Goal: Complete application form

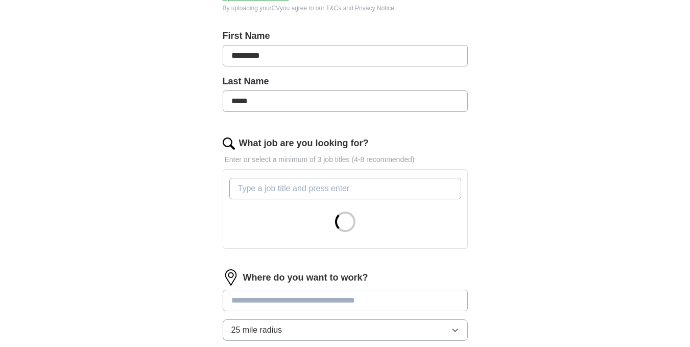
scroll to position [207, 0]
click at [325, 191] on input "What job are you looking for?" at bounding box center [345, 187] width 232 height 21
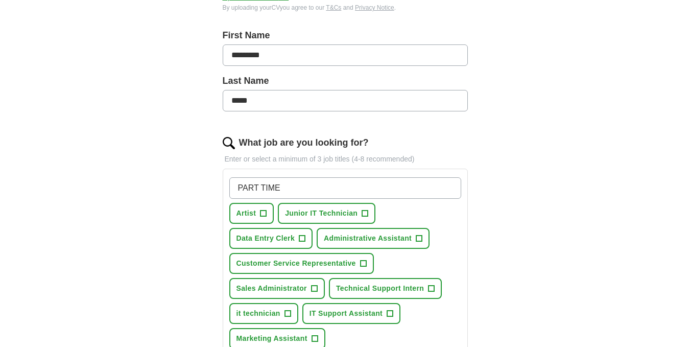
type input "PART TIME]"
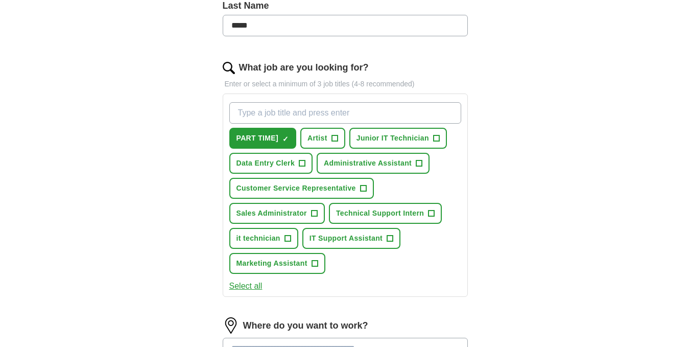
scroll to position [283, 0]
click at [388, 238] on span "+" at bounding box center [390, 238] width 6 height 8
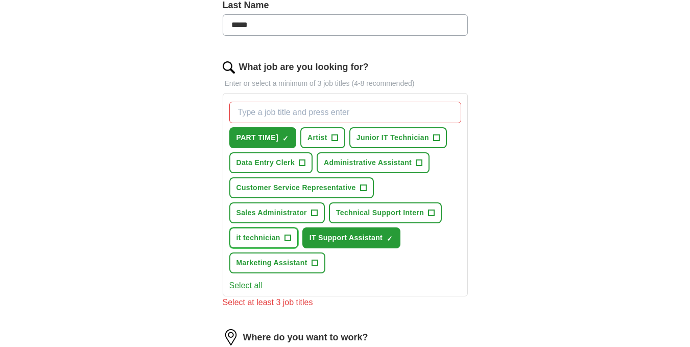
click at [284, 235] on span "+" at bounding box center [287, 237] width 7 height 7
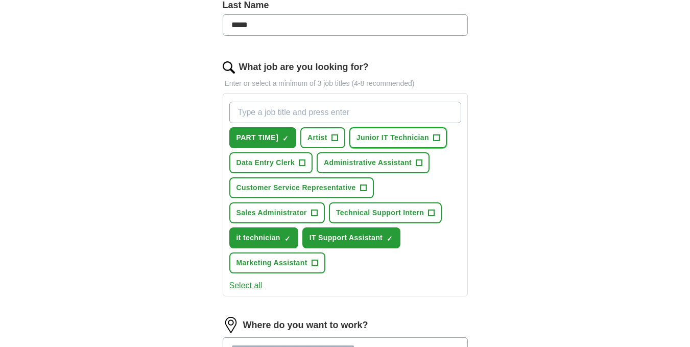
click at [426, 139] on span "Junior IT Technician" at bounding box center [392, 137] width 73 height 11
click at [247, 285] on button "Select all" at bounding box center [245, 285] width 33 height 12
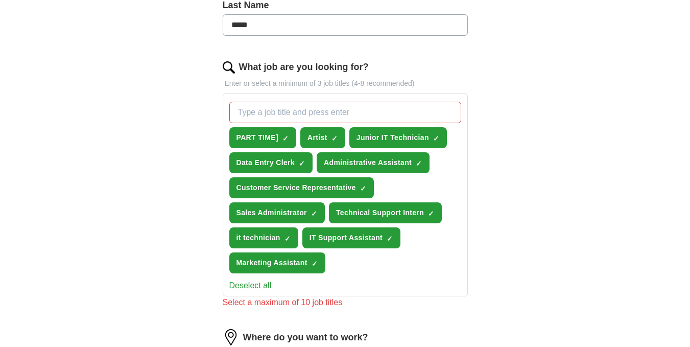
click at [250, 283] on button "Deselect all" at bounding box center [250, 285] width 42 height 12
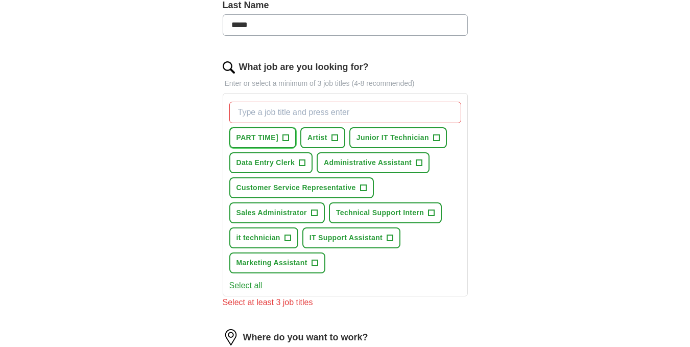
click at [268, 136] on span "PART TIME]" at bounding box center [257, 137] width 42 height 11
click at [379, 126] on div "PART TIME] ✓ × Artist + Junior IT Technician + Data Entry Clerk + Administrativ…" at bounding box center [345, 188] width 236 height 180
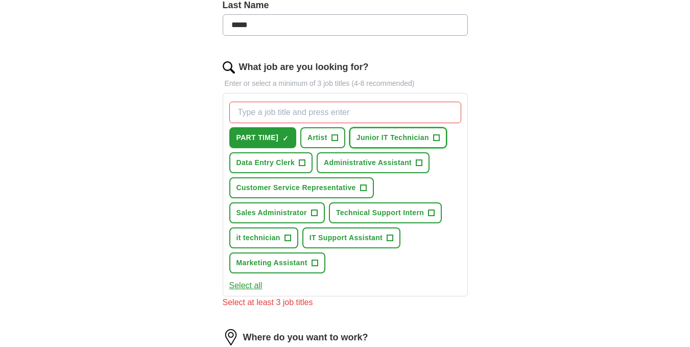
click at [384, 136] on span "Junior IT Technician" at bounding box center [392, 137] width 73 height 11
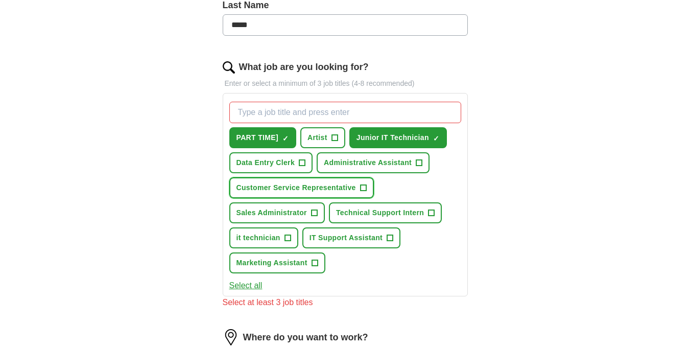
click at [334, 188] on span "Customer Service Representative" at bounding box center [295, 187] width 119 height 11
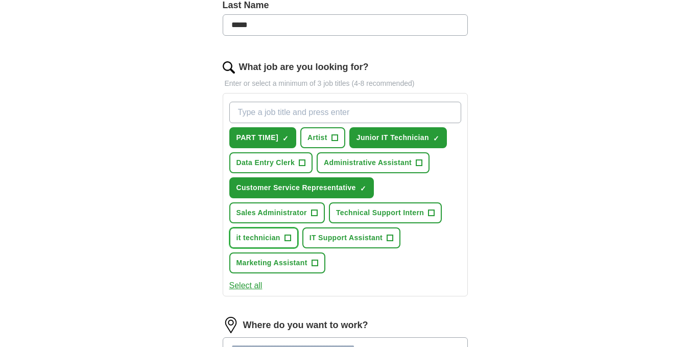
click at [283, 235] on button "it technician +" at bounding box center [263, 237] width 69 height 21
click at [379, 237] on span "IT Support Assistant" at bounding box center [345, 237] width 73 height 11
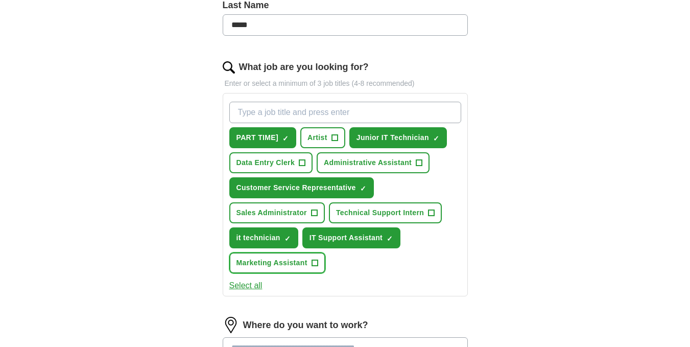
click at [312, 267] on span "+" at bounding box center [314, 263] width 6 height 8
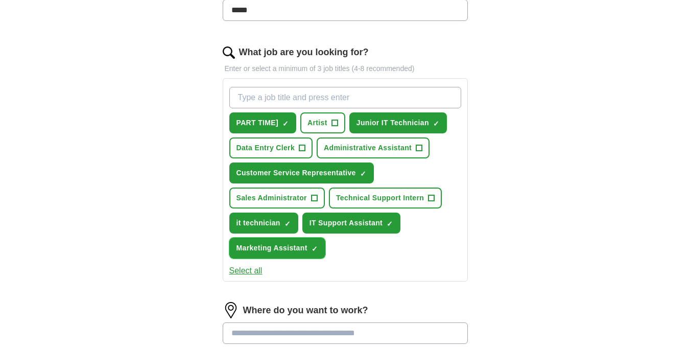
scroll to position [301, 0]
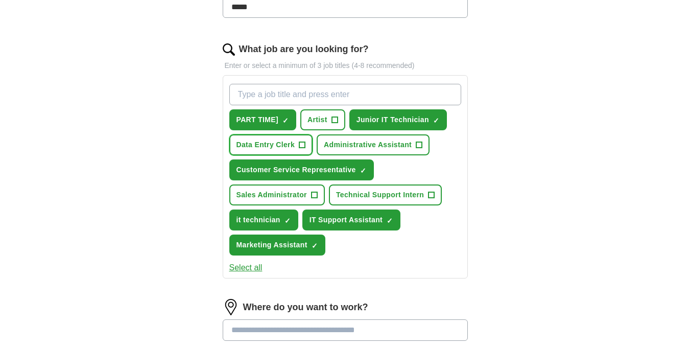
click at [297, 143] on button "Data Entry Clerk +" at bounding box center [271, 144] width 84 height 21
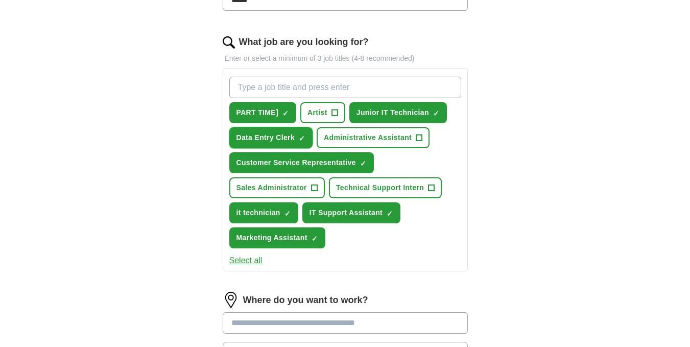
scroll to position [308, 0]
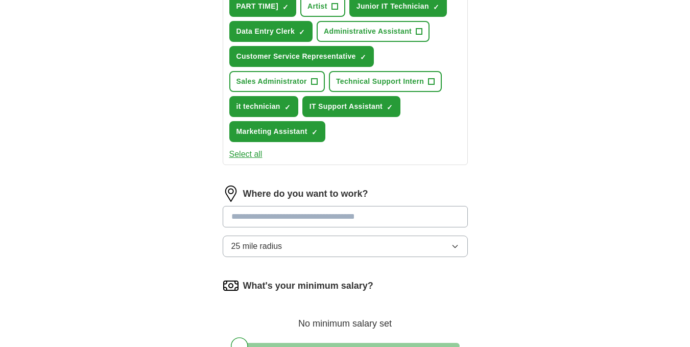
click at [304, 222] on input at bounding box center [345, 216] width 245 height 21
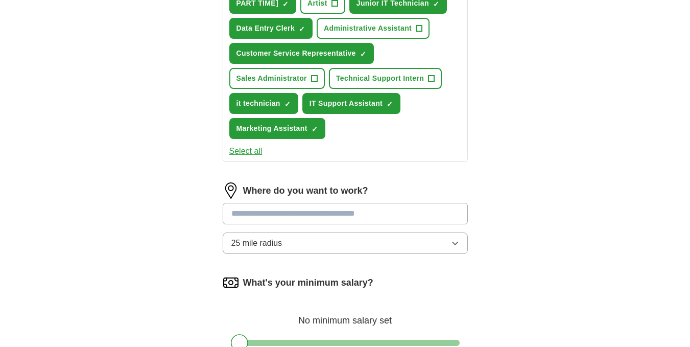
scroll to position [418, 0]
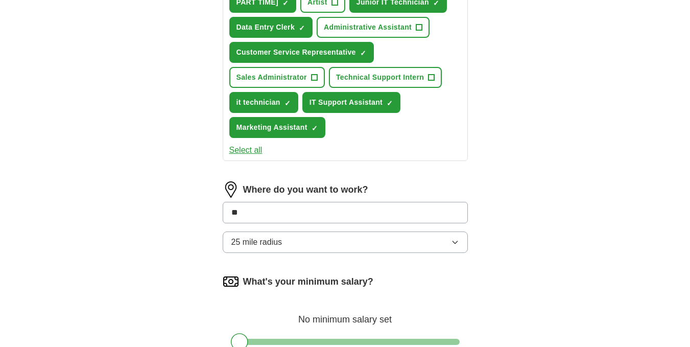
type input "*"
type input "***"
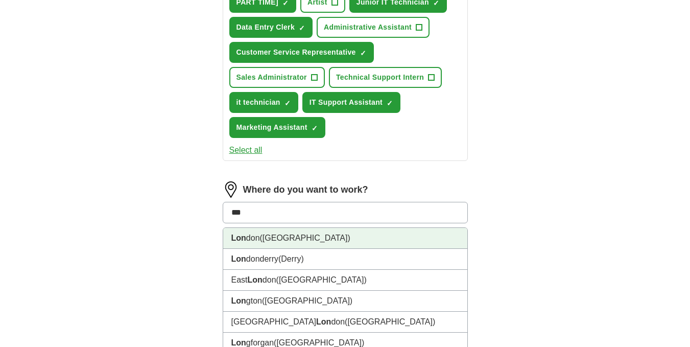
click at [274, 245] on li "Lon don ([GEOGRAPHIC_DATA])" at bounding box center [345, 238] width 244 height 21
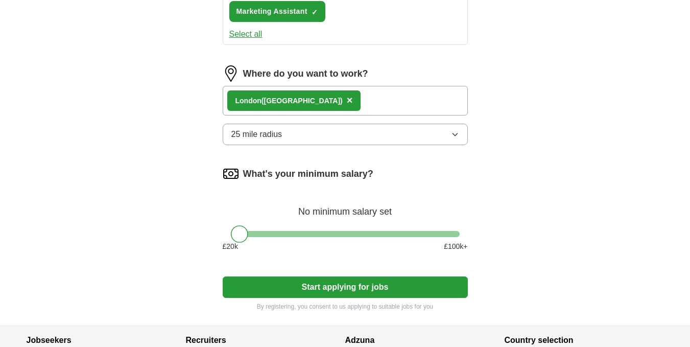
scroll to position [535, 0]
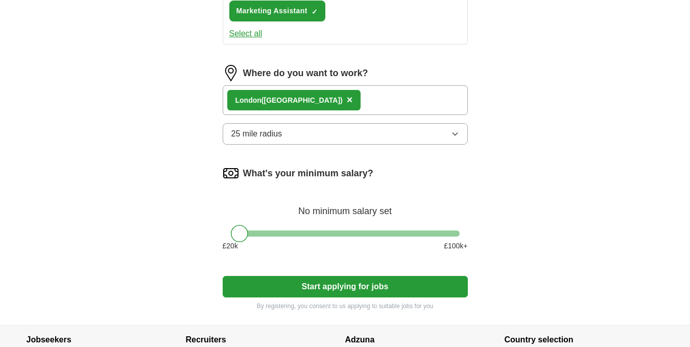
click at [300, 287] on button "Start applying for jobs" at bounding box center [345, 286] width 245 height 21
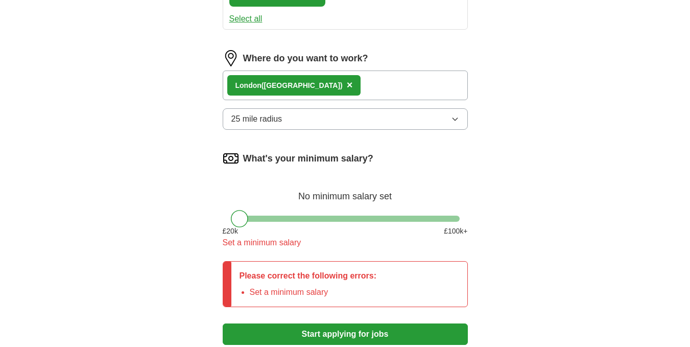
scroll to position [550, 0]
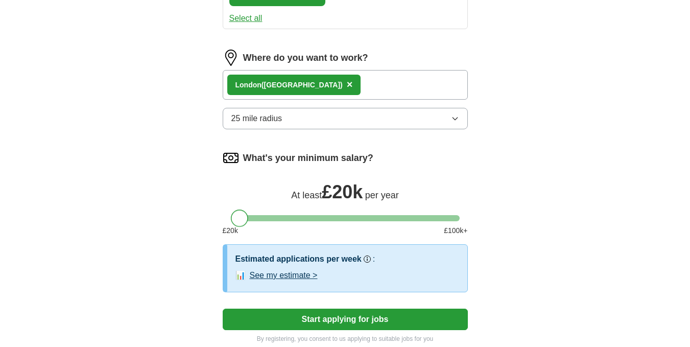
drag, startPoint x: 244, startPoint y: 218, endPoint x: 244, endPoint y: 231, distance: 12.8
click at [244, 231] on div "What's your minimum salary? At least £ 20k per year £ 20 k £ 100 k+" at bounding box center [345, 197] width 245 height 94
click at [276, 273] on button "See my estimate >" at bounding box center [284, 275] width 68 height 12
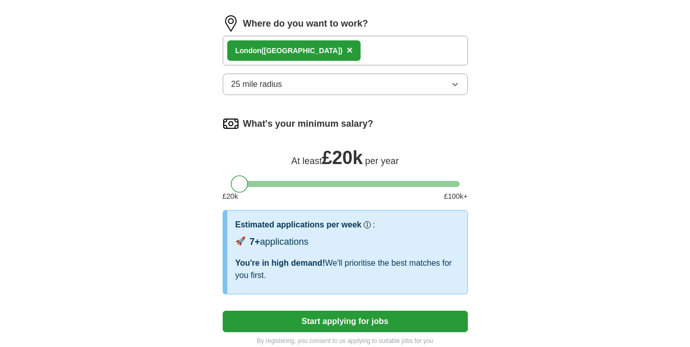
scroll to position [585, 0]
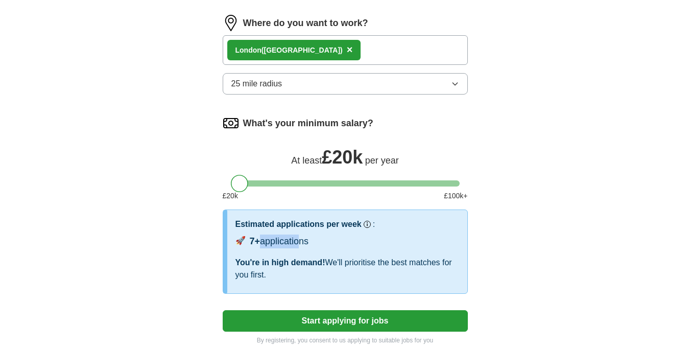
drag, startPoint x: 291, startPoint y: 243, endPoint x: 299, endPoint y: 244, distance: 8.2
click at [298, 244] on div "7+ applications" at bounding box center [279, 241] width 59 height 14
drag, startPoint x: 274, startPoint y: 259, endPoint x: 310, endPoint y: 261, distance: 36.3
click at [310, 261] on span "You're in high demand!" at bounding box center [280, 262] width 90 height 9
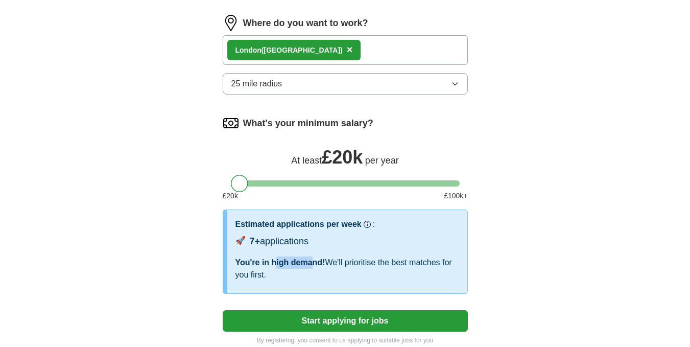
click at [310, 262] on span "You're in high demand!" at bounding box center [280, 262] width 90 height 9
click at [337, 262] on div "You're in high demand! We'll prioritise the best matches for you first." at bounding box center [347, 268] width 224 height 25
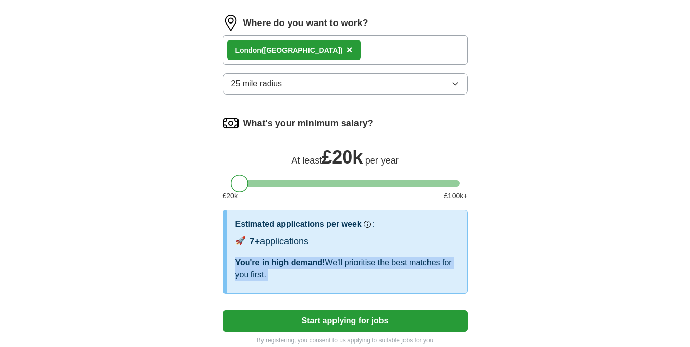
click at [337, 262] on div "You're in high demand! We'll prioritise the best matches for you first." at bounding box center [347, 268] width 224 height 25
click at [357, 262] on div "You're in high demand! We'll prioritise the best matches for you first." at bounding box center [347, 268] width 224 height 25
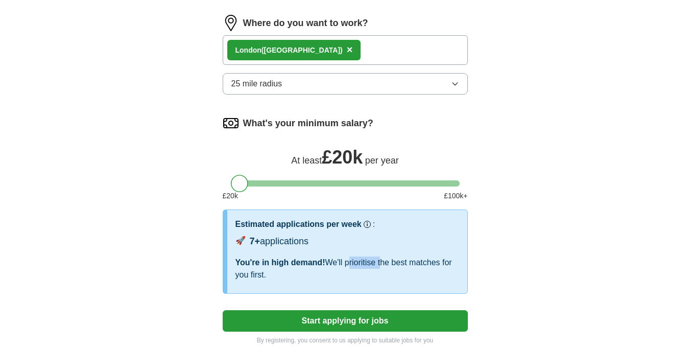
click at [357, 262] on div "You're in high demand! We'll prioritise the best matches for you first." at bounding box center [347, 268] width 224 height 25
click at [292, 258] on span "You're in high demand!" at bounding box center [280, 262] width 90 height 9
drag, startPoint x: 237, startPoint y: 189, endPoint x: 216, endPoint y: 200, distance: 23.3
drag, startPoint x: 236, startPoint y: 262, endPoint x: 326, endPoint y: 268, distance: 90.6
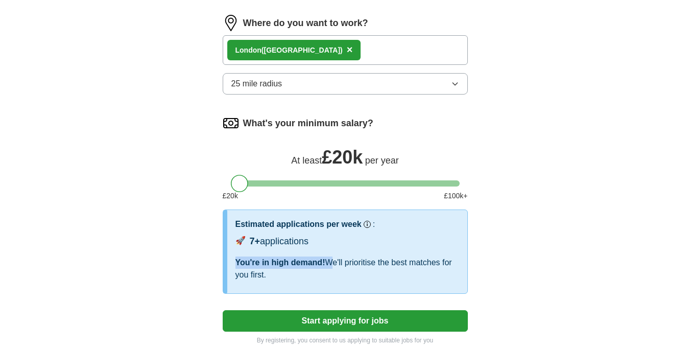
click at [326, 268] on div "You're in high demand! We'll prioritise the best matches for you first." at bounding box center [347, 268] width 224 height 25
click at [299, 265] on span "You're in high demand!" at bounding box center [280, 262] width 90 height 9
click at [348, 263] on div "You're in high demand! We'll prioritise the best matches for you first." at bounding box center [347, 268] width 224 height 25
click at [376, 260] on div "You're in high demand! We'll prioritise the best matches for you first." at bounding box center [347, 268] width 224 height 25
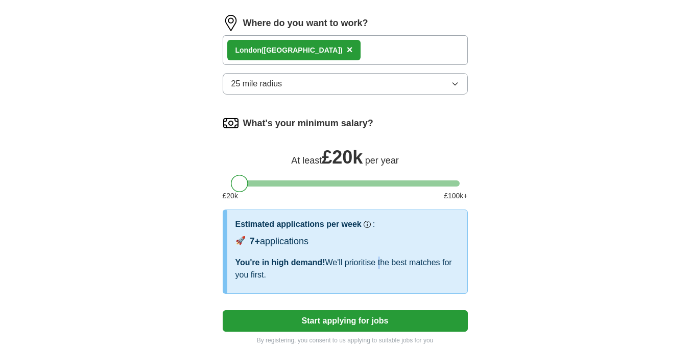
click at [376, 260] on div "You're in high demand! We'll prioritise the best matches for you first." at bounding box center [347, 268] width 224 height 25
click at [388, 262] on div "You're in high demand! We'll prioritise the best matches for you first." at bounding box center [347, 268] width 224 height 25
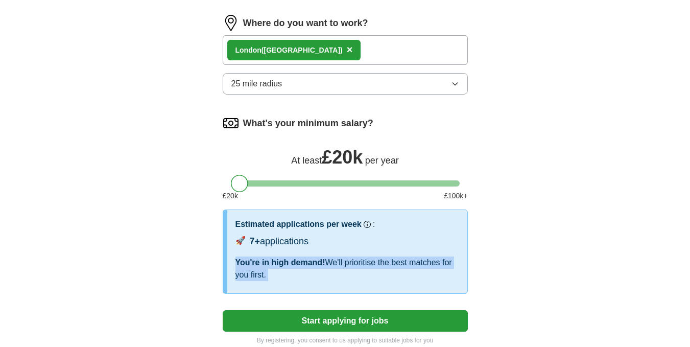
click at [388, 262] on div "You're in high demand! We'll prioritise the best matches for you first." at bounding box center [347, 268] width 224 height 25
click at [311, 264] on span "You're in high demand!" at bounding box center [280, 262] width 90 height 9
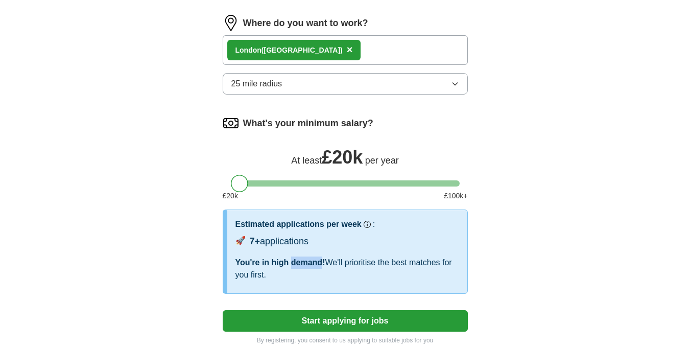
click at [311, 264] on span "You're in high demand!" at bounding box center [280, 262] width 90 height 9
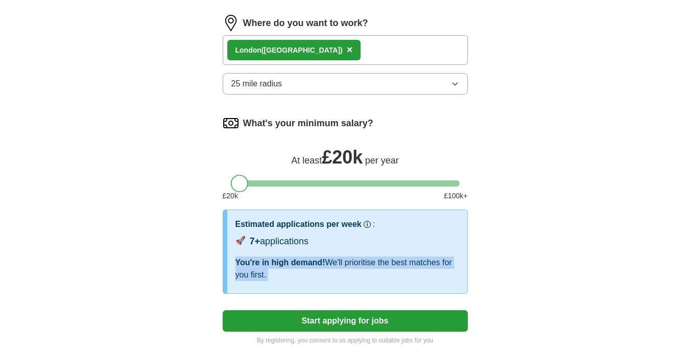
click at [311, 264] on span "You're in high demand!" at bounding box center [280, 262] width 90 height 9
click at [315, 271] on div "You're in high demand! We'll prioritise the best matches for you first." at bounding box center [347, 268] width 224 height 25
click at [287, 236] on div "7+ applications" at bounding box center [279, 241] width 59 height 14
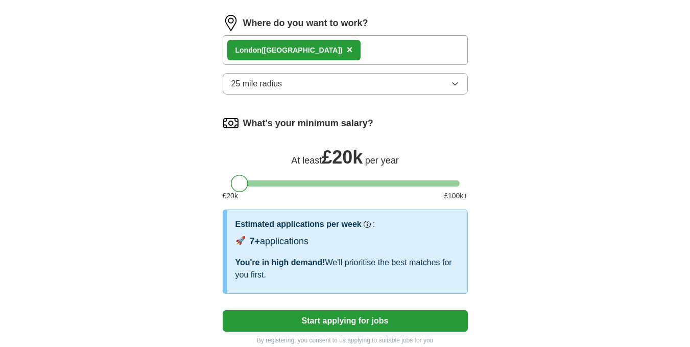
click at [307, 264] on span "You're in high demand!" at bounding box center [280, 262] width 90 height 9
click at [284, 225] on h3 "Estimated applications per week" at bounding box center [298, 224] width 126 height 12
click at [288, 253] on div "Estimated applications per week Our best guess based on live jobs [DATE], and o…" at bounding box center [347, 250] width 224 height 65
drag, startPoint x: 238, startPoint y: 184, endPoint x: 257, endPoint y: 193, distance: 21.3
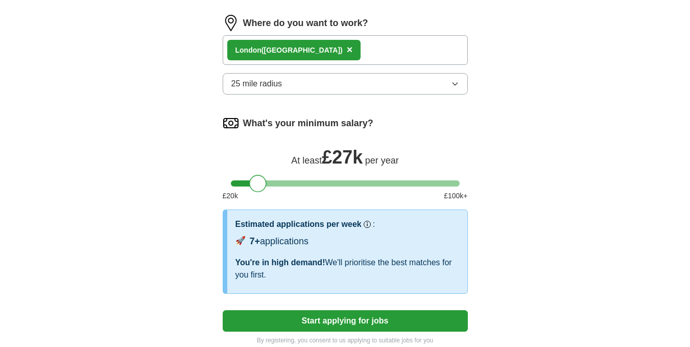
click at [257, 193] on div "What's your minimum salary? At least £ 27k per year £ 20 k £ 100 k+" at bounding box center [345, 162] width 245 height 94
drag, startPoint x: 259, startPoint y: 187, endPoint x: 398, endPoint y: 197, distance: 138.7
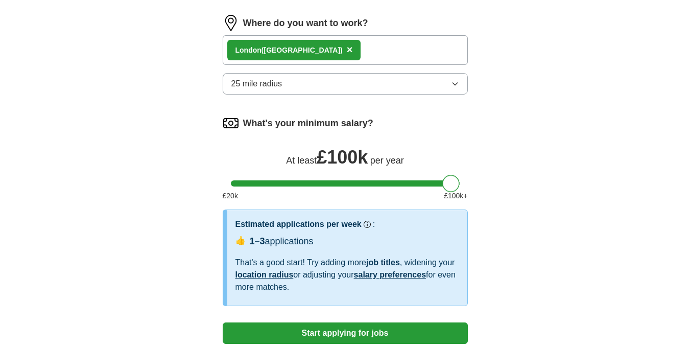
drag, startPoint x: 398, startPoint y: 185, endPoint x: 501, endPoint y: 182, distance: 102.7
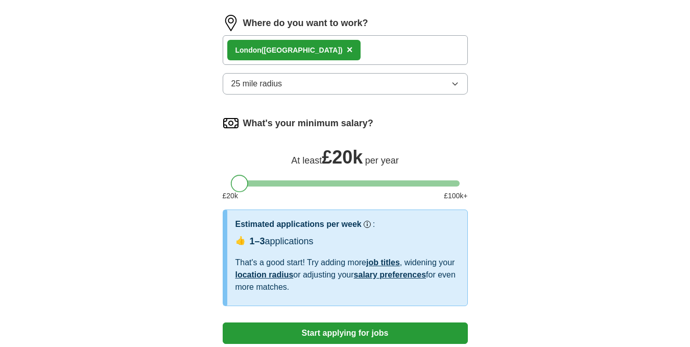
drag, startPoint x: 445, startPoint y: 182, endPoint x: 231, endPoint y: 189, distance: 214.0
click at [231, 189] on div "What's your minimum salary? At least £ 20k per year £ 20 k £ 100 k+" at bounding box center [345, 162] width 245 height 94
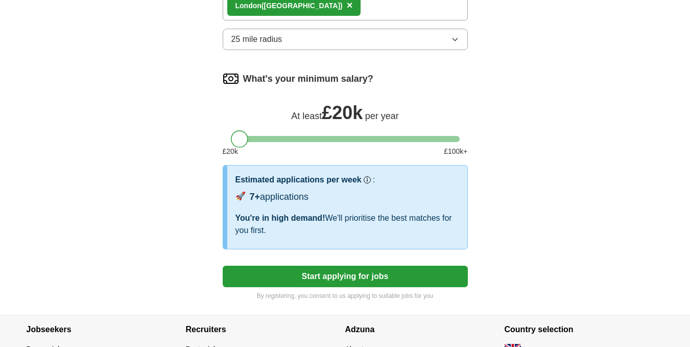
scroll to position [631, 0]
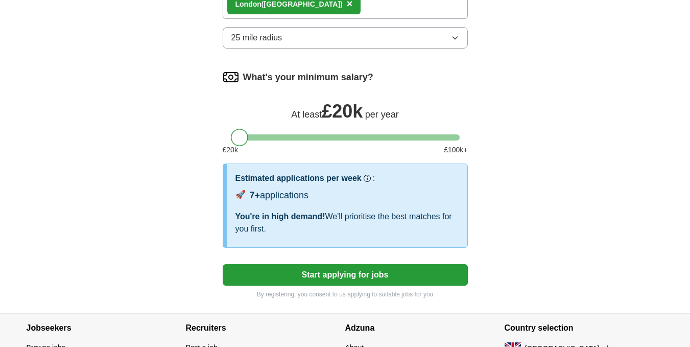
click at [313, 272] on button "Start applying for jobs" at bounding box center [345, 274] width 245 height 21
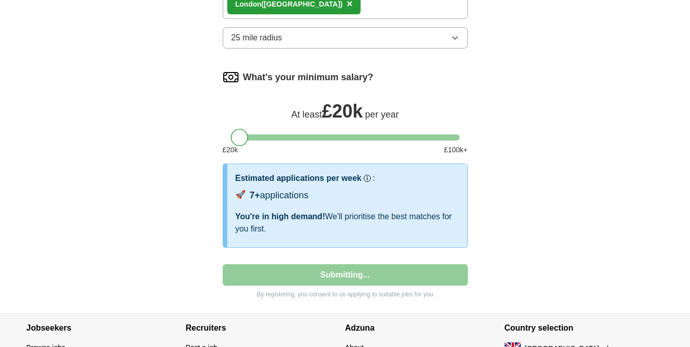
select select "**"
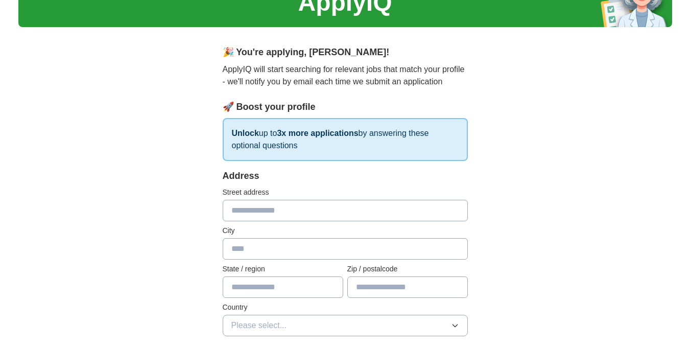
scroll to position [0, 0]
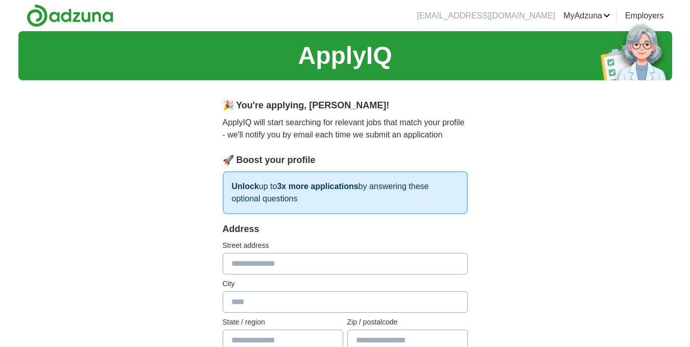
click at [305, 270] on input "text" at bounding box center [345, 263] width 245 height 21
type input "**********"
type input "******"
type input "**********"
type input "*******"
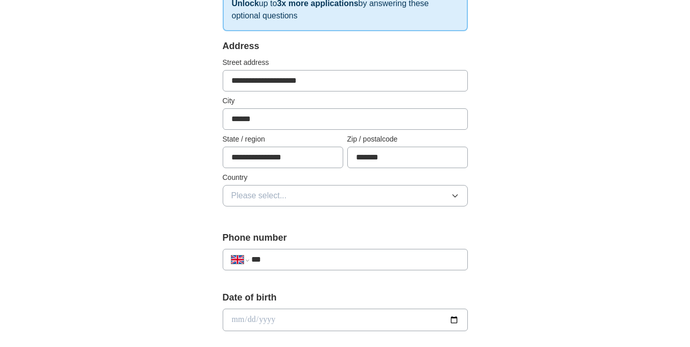
click at [305, 193] on button "Please select..." at bounding box center [345, 195] width 245 height 21
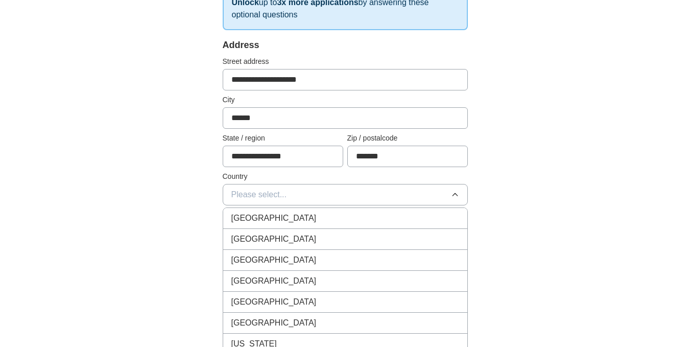
scroll to position [184, 0]
click at [288, 219] on span "[GEOGRAPHIC_DATA]" at bounding box center [273, 217] width 85 height 12
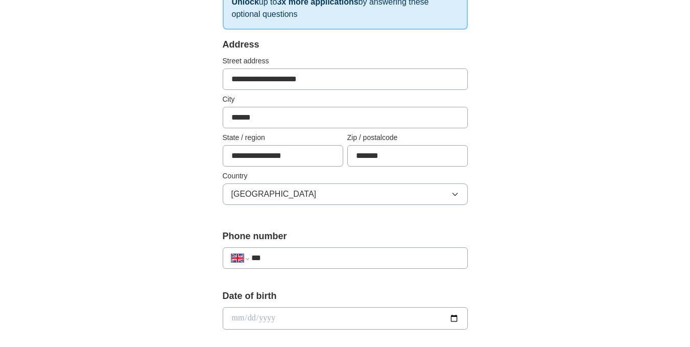
click at [295, 260] on input "***" at bounding box center [354, 258] width 207 height 12
type input "**********"
click at [307, 313] on input "date" at bounding box center [345, 318] width 245 height 22
type input "**********"
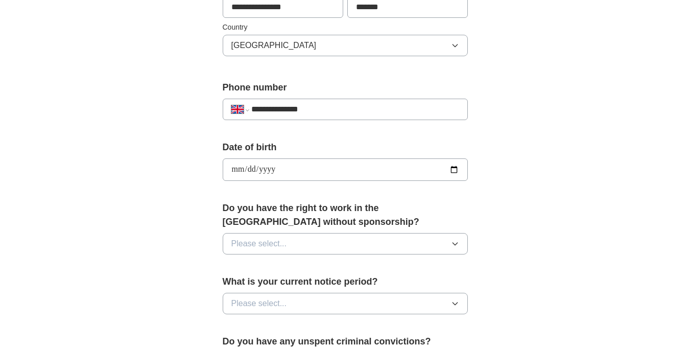
scroll to position [341, 0]
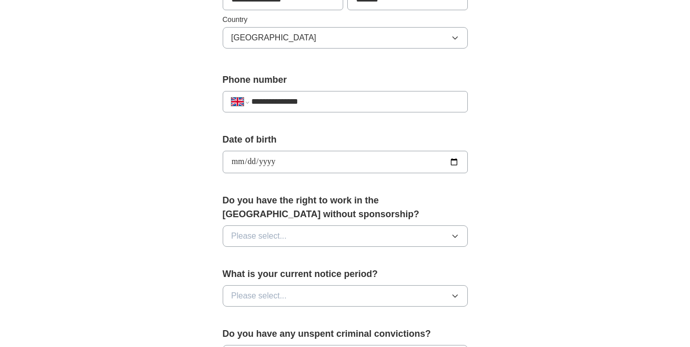
click at [350, 229] on button "Please select..." at bounding box center [345, 235] width 245 height 21
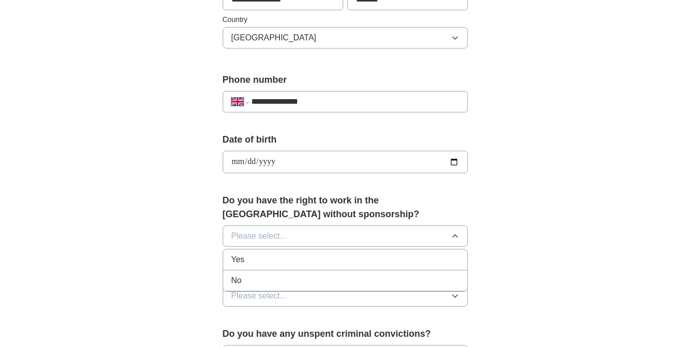
click at [267, 259] on div "Yes" at bounding box center [345, 259] width 228 height 12
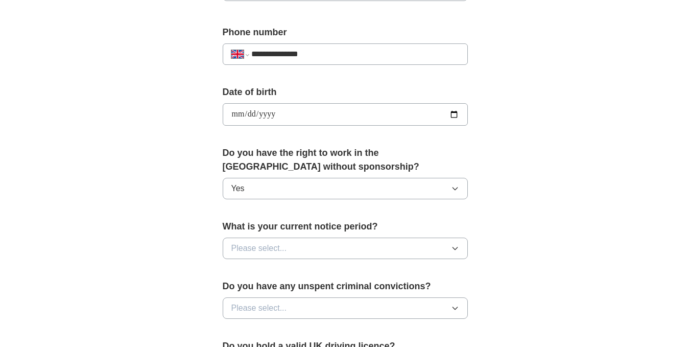
scroll to position [389, 0]
click at [295, 247] on button "Please select..." at bounding box center [345, 247] width 245 height 21
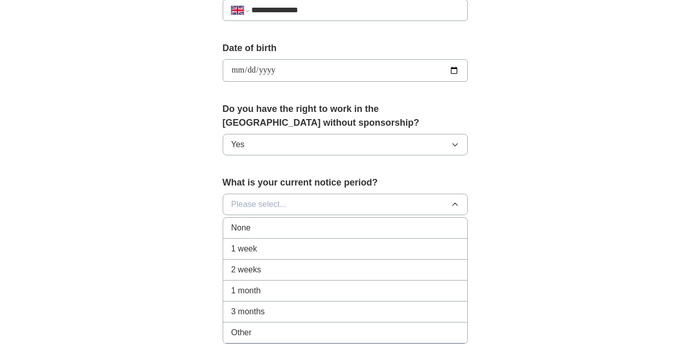
click at [271, 235] on li "None" at bounding box center [345, 228] width 244 height 21
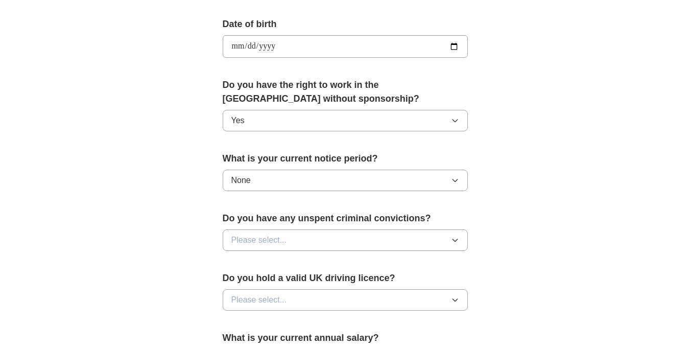
scroll to position [457, 0]
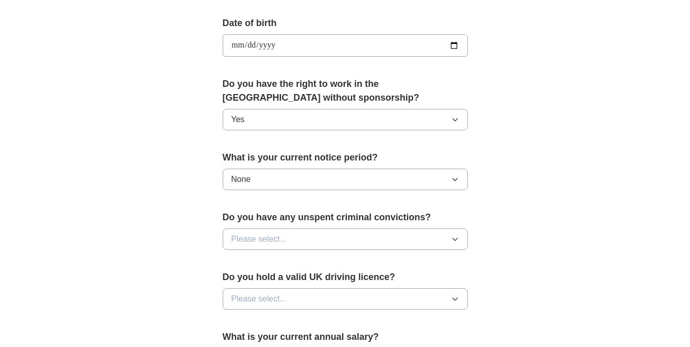
click at [291, 238] on button "Please select..." at bounding box center [345, 238] width 245 height 21
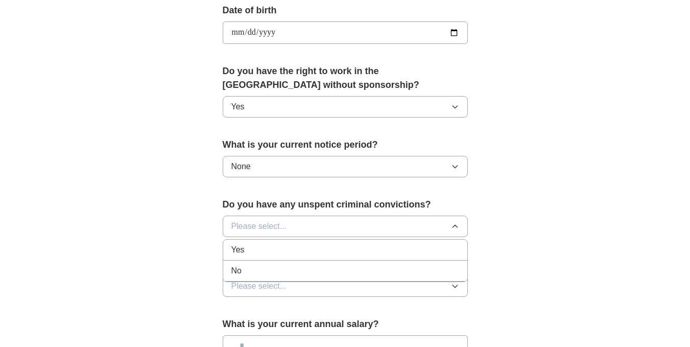
click at [266, 265] on div "No" at bounding box center [345, 270] width 228 height 12
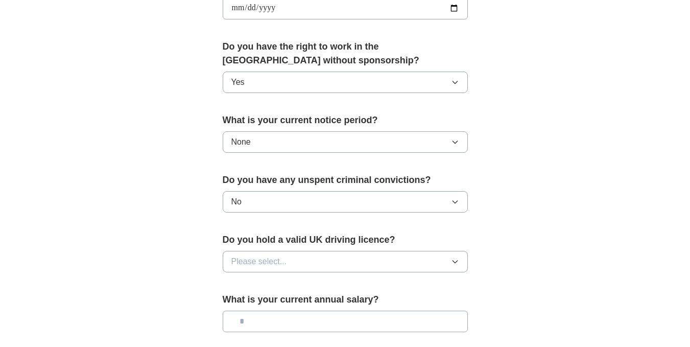
scroll to position [497, 0]
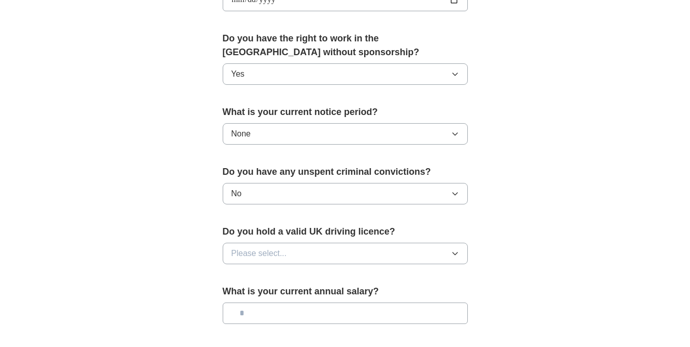
click at [270, 262] on button "Please select..." at bounding box center [345, 253] width 245 height 21
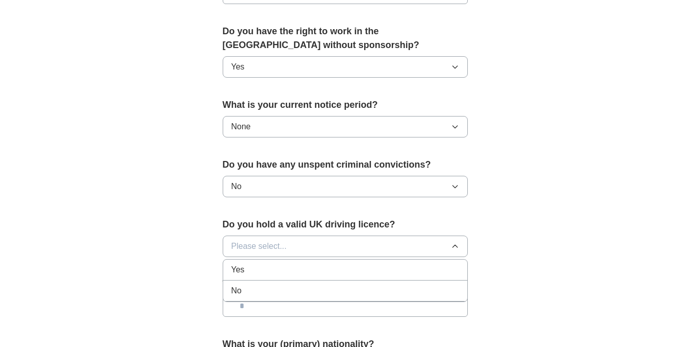
click at [252, 284] on li "No" at bounding box center [345, 290] width 244 height 21
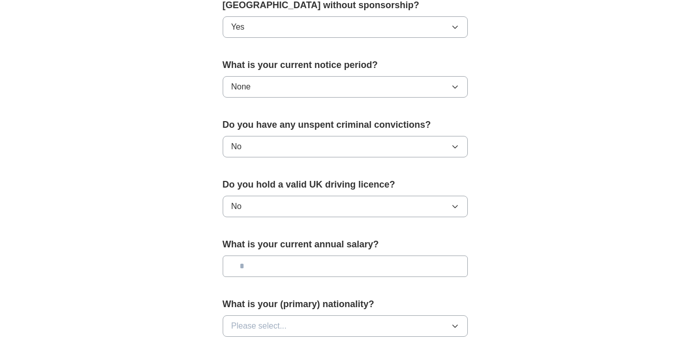
scroll to position [550, 0]
click at [287, 265] on input "text" at bounding box center [345, 265] width 245 height 21
type input "**"
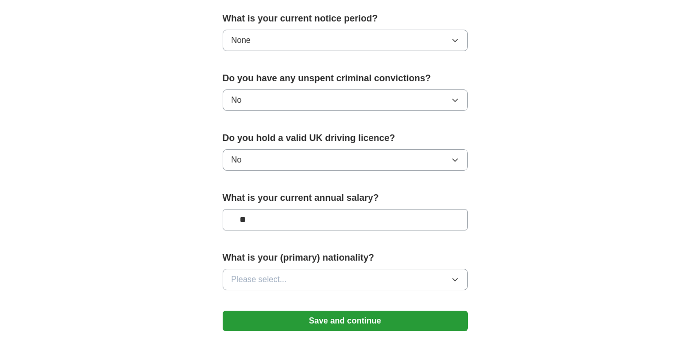
scroll to position [597, 0]
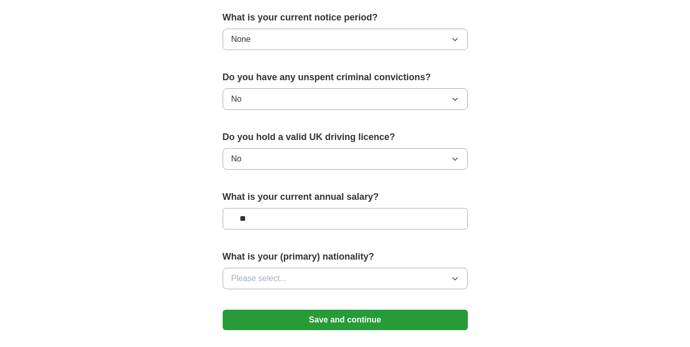
click at [292, 277] on button "Please select..." at bounding box center [345, 278] width 245 height 21
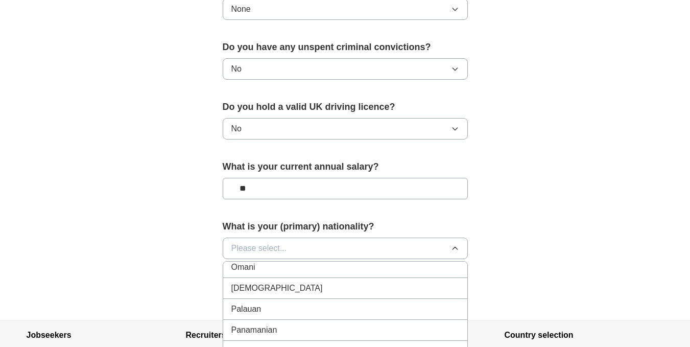
scroll to position [2811, 0]
click at [274, 293] on li "[DEMOGRAPHIC_DATA]" at bounding box center [345, 287] width 244 height 21
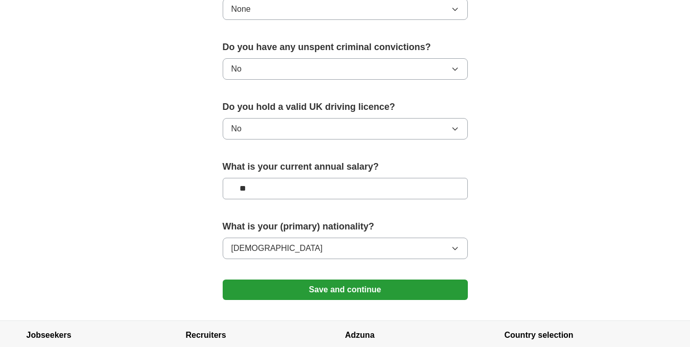
click at [312, 288] on button "Save and continue" at bounding box center [345, 289] width 245 height 20
